Goal: Information Seeking & Learning: Find specific fact

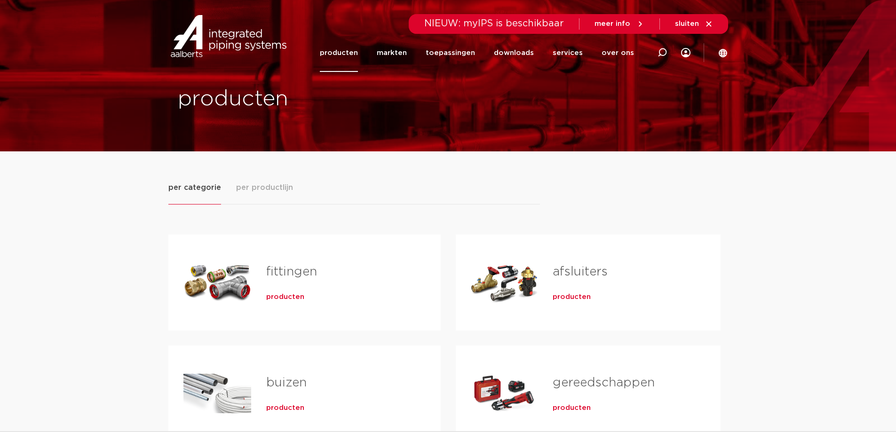
click at [284, 297] on span "producten" at bounding box center [285, 297] width 38 height 9
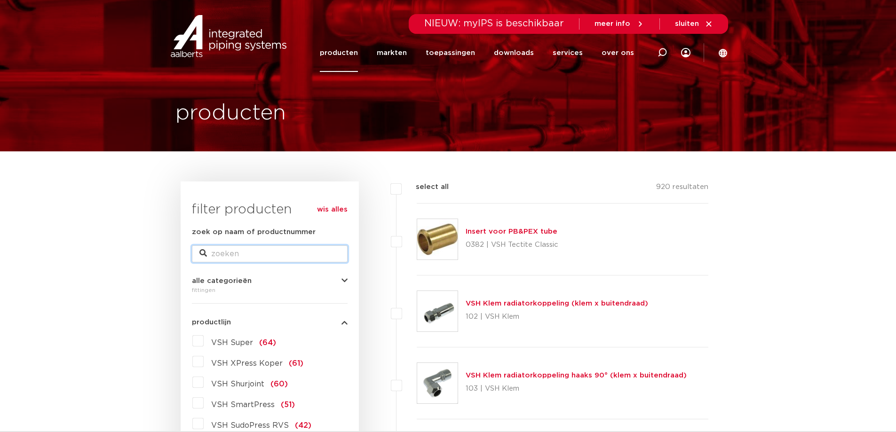
click at [285, 256] on input "zoek op naam of productnummer" at bounding box center [270, 254] width 156 height 17
type input "knie"
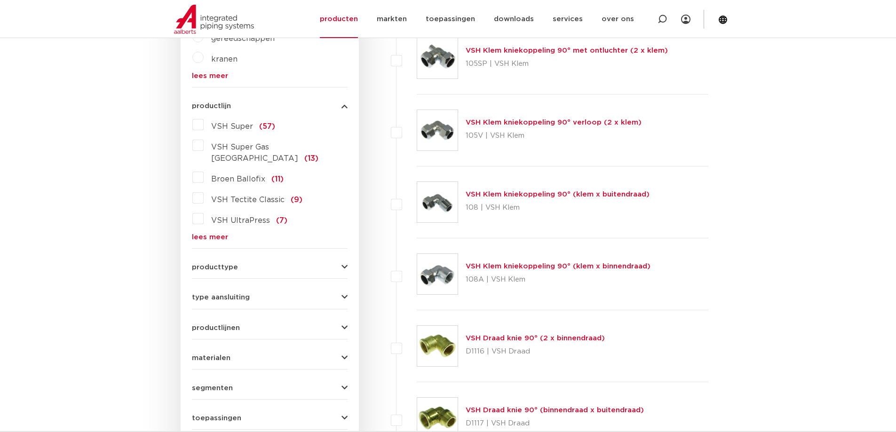
scroll to position [423, 0]
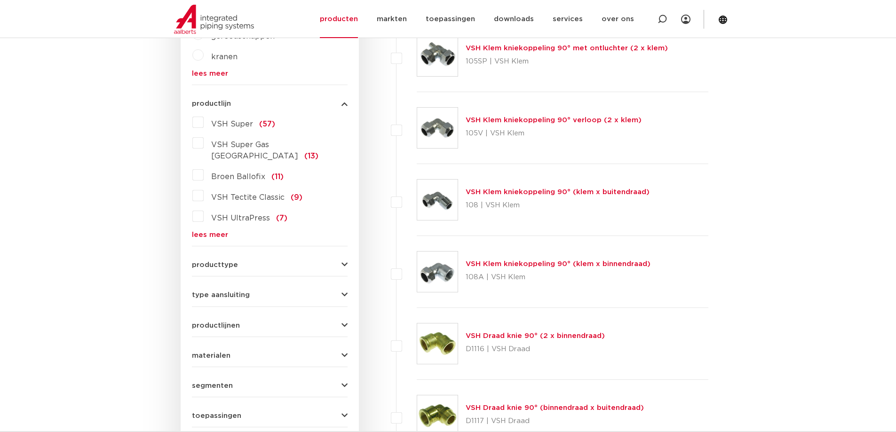
click at [344, 284] on div "type aansluiting knel (92) press (29) Rp - binnendraad cilindrisch (BSPT) (25) …" at bounding box center [270, 291] width 156 height 15
click at [342, 292] on icon "button" at bounding box center [344, 295] width 6 height 7
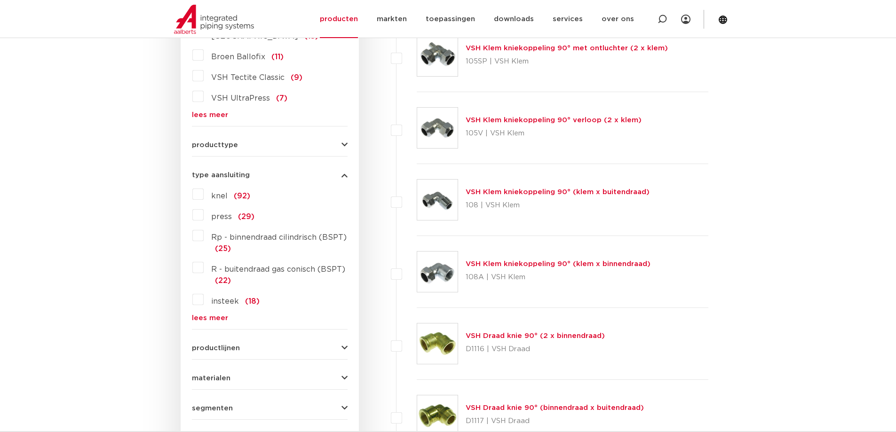
scroll to position [415, 0]
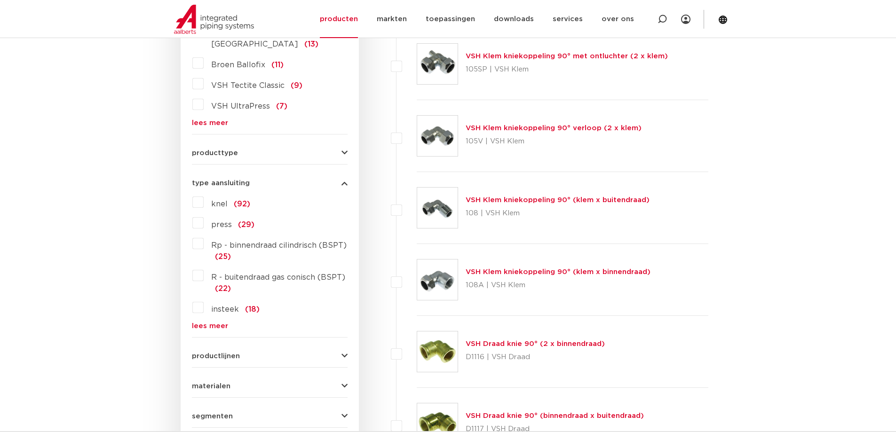
click at [204, 195] on label "knel (92)" at bounding box center [227, 202] width 47 height 15
click at [0, 0] on input "knel (92)" at bounding box center [0, 0] width 0 height 0
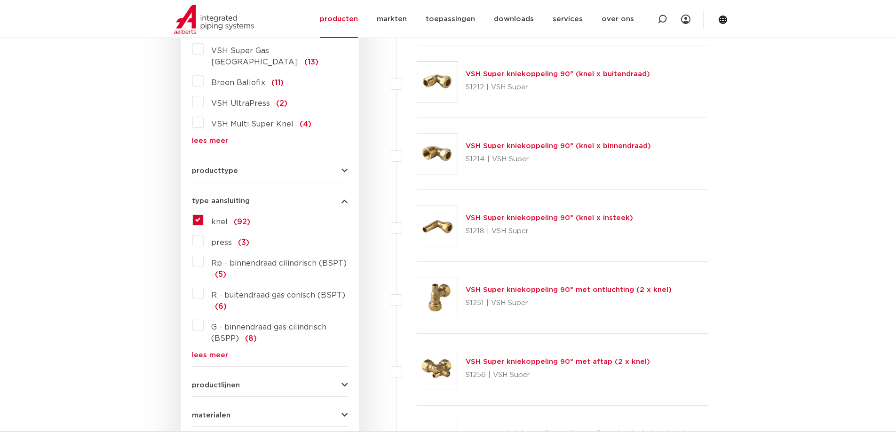
scroll to position [415, 0]
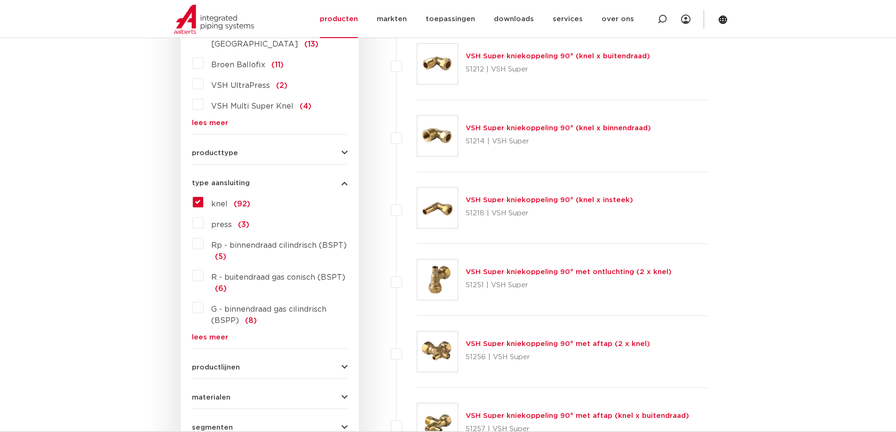
click at [591, 132] on link "VSH Super kniekoppeling 90° (knel x binnendraad)" at bounding box center [558, 128] width 185 height 7
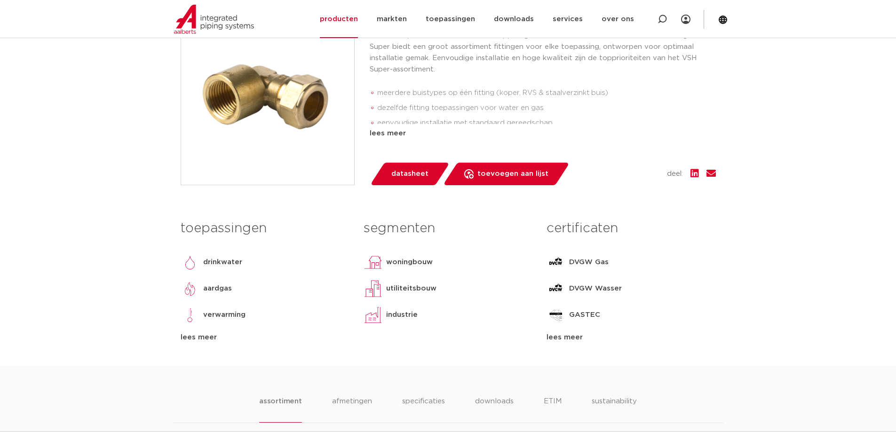
drag, startPoint x: 391, startPoint y: 130, endPoint x: 412, endPoint y: 128, distance: 20.8
click at [391, 130] on div "lees meer" at bounding box center [543, 133] width 346 height 11
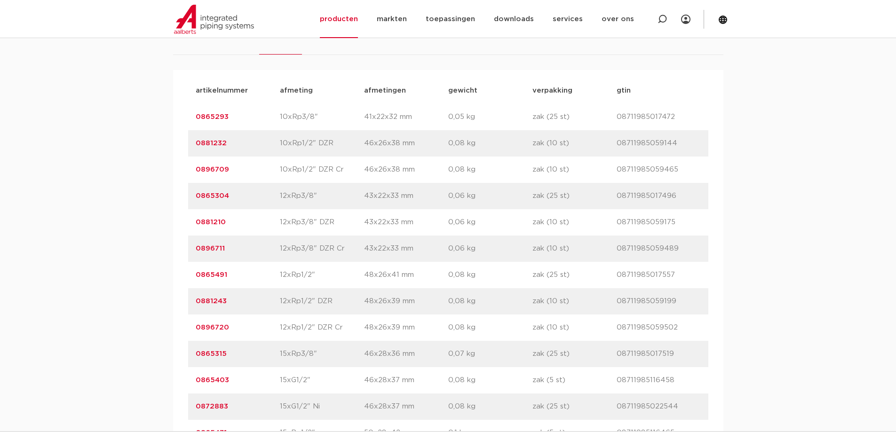
scroll to position [706, 0]
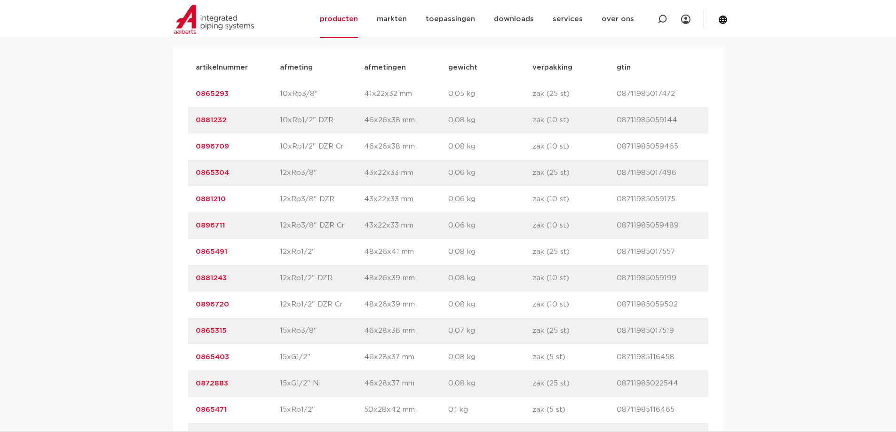
drag, startPoint x: 228, startPoint y: 198, endPoint x: 194, endPoint y: 201, distance: 33.5
click at [194, 201] on div "artikelnummer 0881210 afmeting 12xRp3/8" DZR [GEOGRAPHIC_DATA] 43x22x33 mm gewi…" at bounding box center [448, 199] width 520 height 26
copy link "0881210"
